Goal: Task Accomplishment & Management: Use online tool/utility

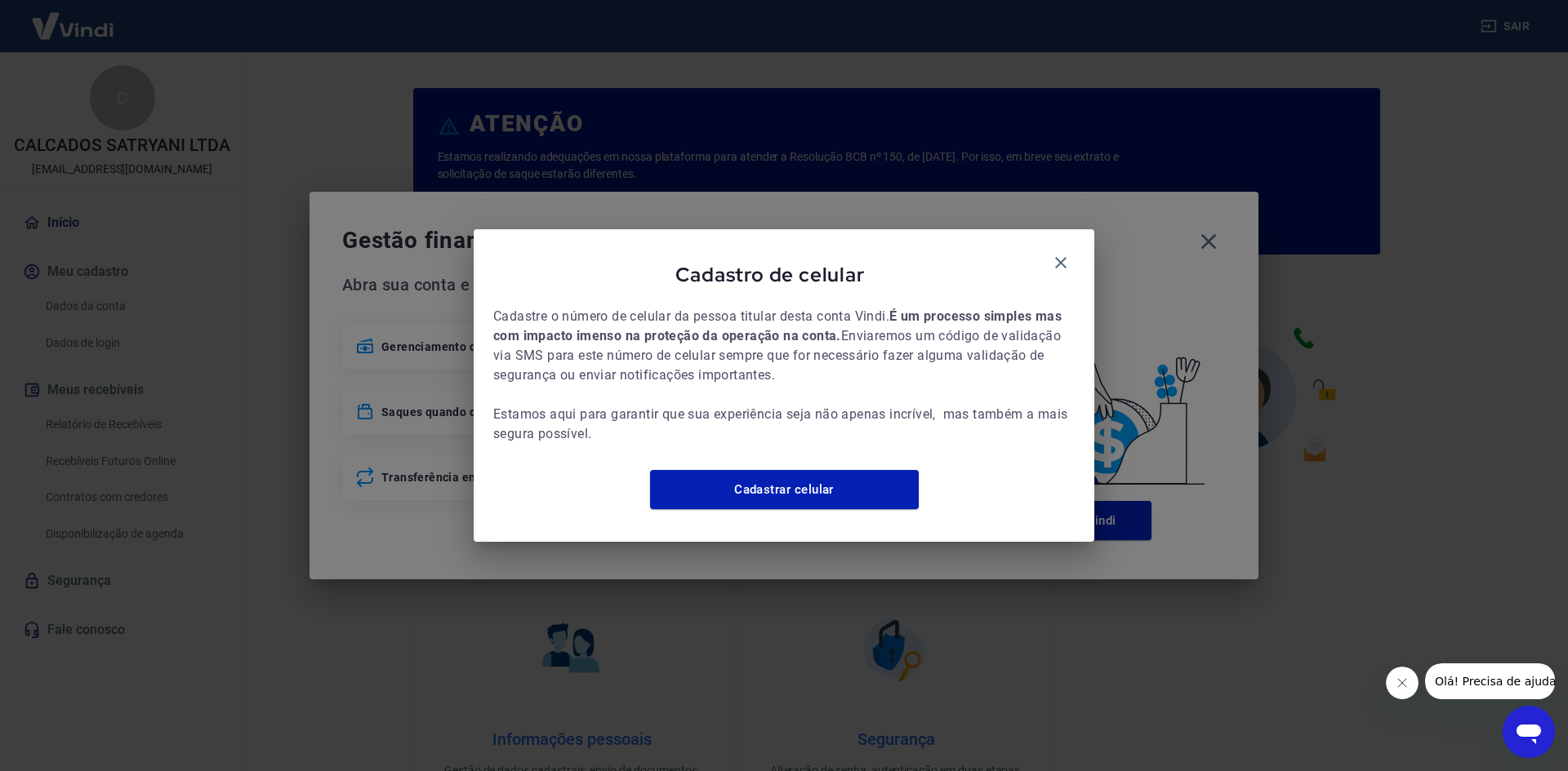
drag, startPoint x: 1060, startPoint y: 258, endPoint x: 1093, endPoint y: 273, distance: 36.2
click at [1060, 258] on icon "button" at bounding box center [1061, 263] width 20 height 20
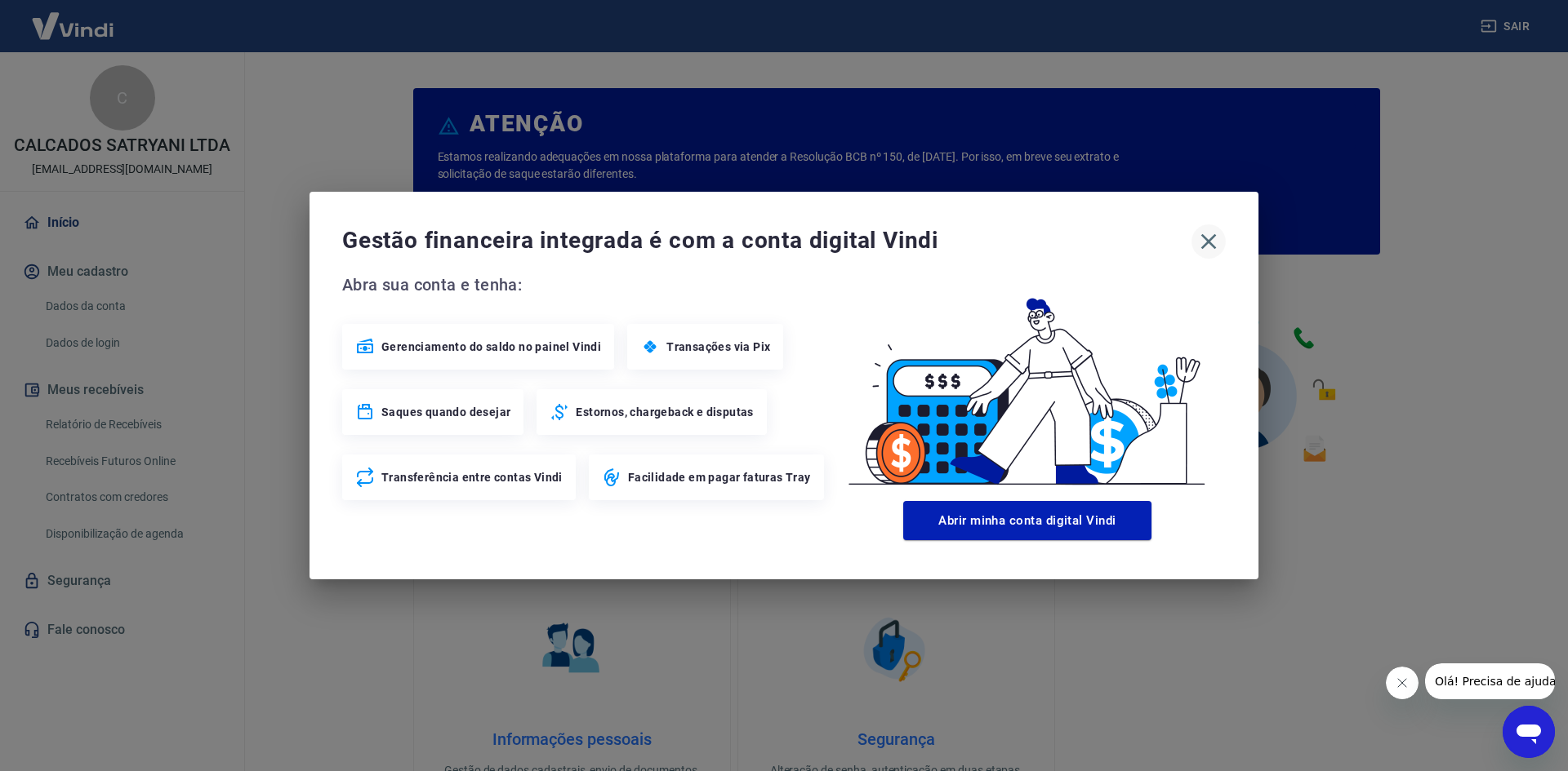
drag, startPoint x: 1215, startPoint y: 246, endPoint x: 1206, endPoint y: 255, distance: 12.7
click at [1215, 246] on icon "button" at bounding box center [1209, 241] width 26 height 26
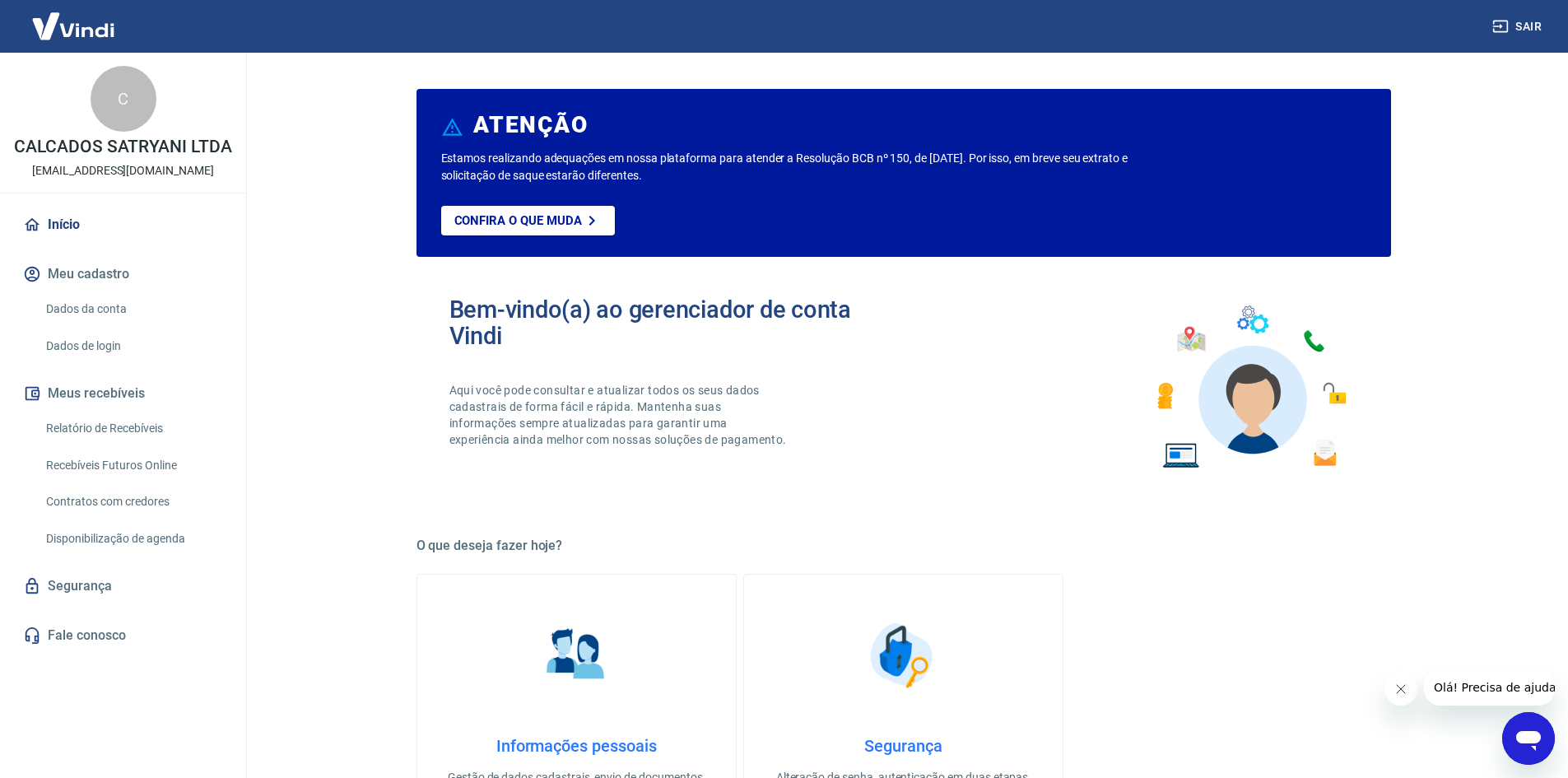
click at [95, 466] on link "Recebíveis Futuros Online" at bounding box center [133, 466] width 187 height 34
